Goal: Task Accomplishment & Management: Complete application form

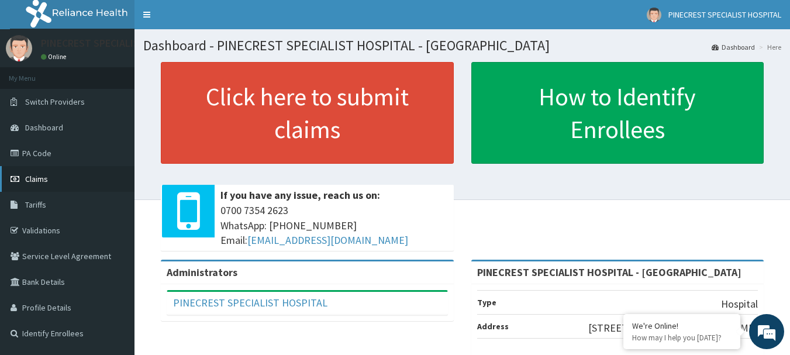
click at [22, 178] on link "Claims" at bounding box center [67, 179] width 134 height 26
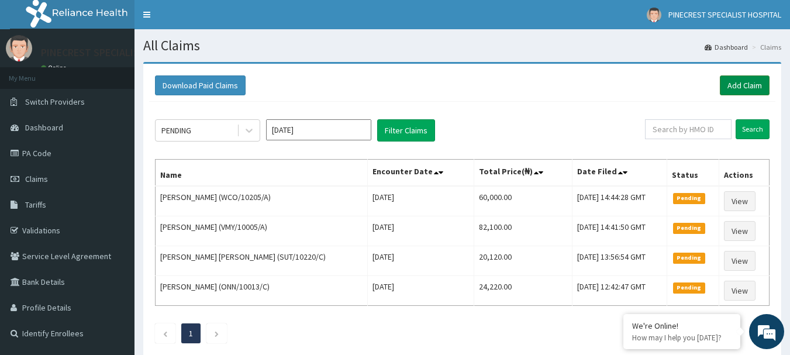
click at [740, 88] on link "Add Claim" at bounding box center [745, 85] width 50 height 20
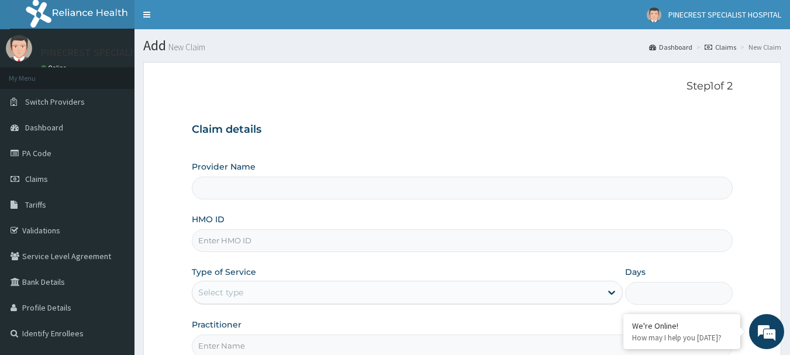
type input "PINECREST SPECIALIST HOSPITAL - [GEOGRAPHIC_DATA]"
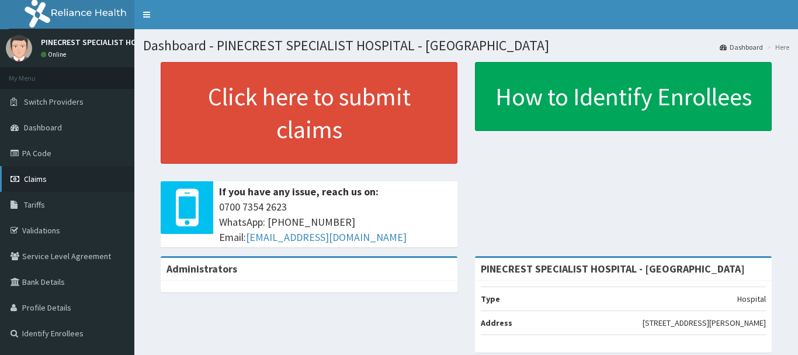
click at [37, 181] on span "Claims" at bounding box center [35, 179] width 23 height 11
